Goal: Navigation & Orientation: Find specific page/section

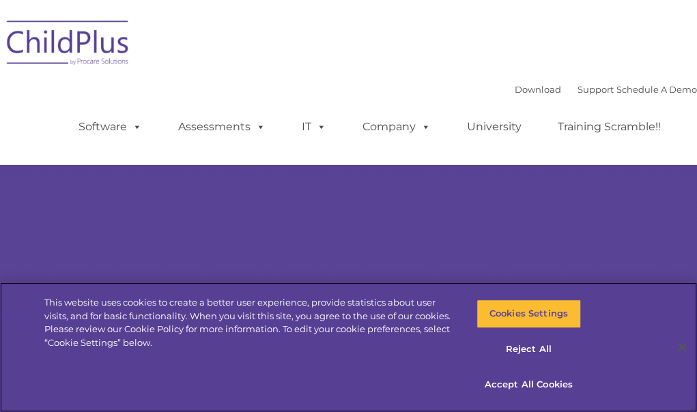
select select "MEDIUM"
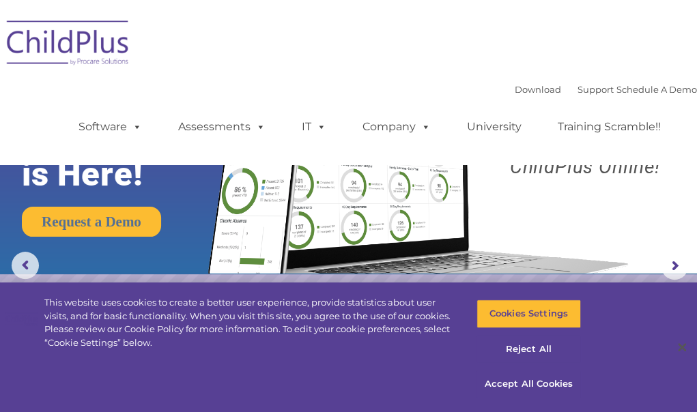
click at [340, 147] on ul "Software ChildPlus: The original and most widely-used Head Start data managemen…" at bounding box center [373, 127] width 645 height 55
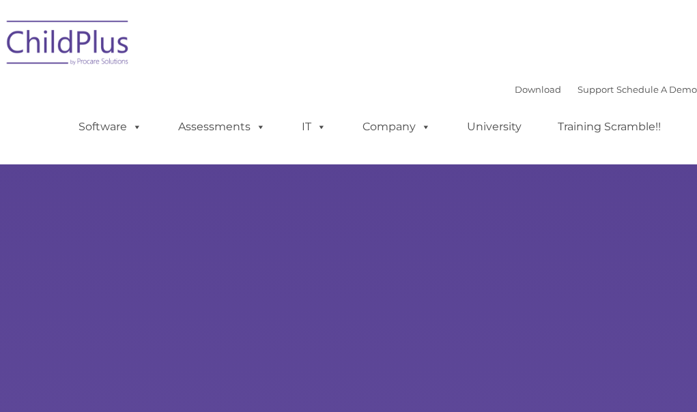
type input ""
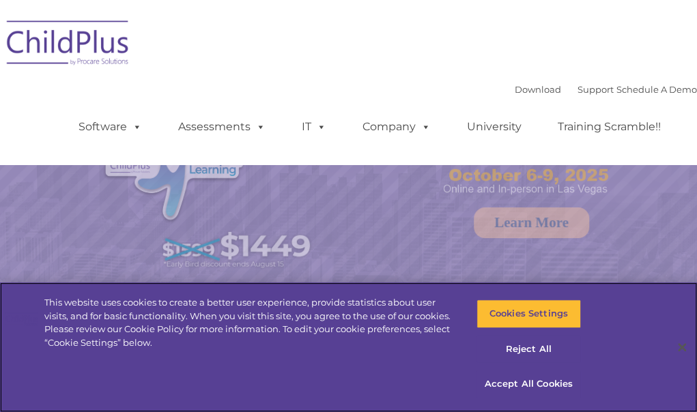
select select "MEDIUM"
